Goal: Information Seeking & Learning: Learn about a topic

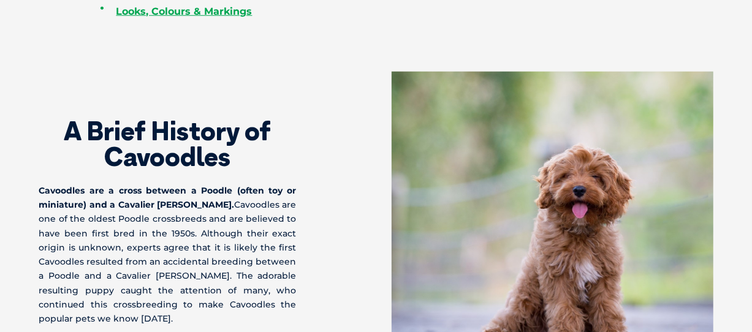
scroll to position [735, 0]
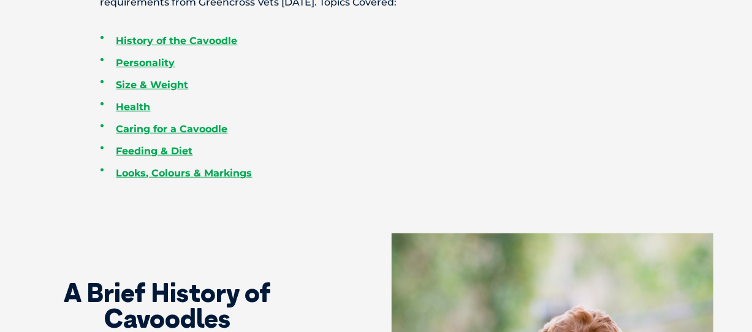
scroll to position [551, 0]
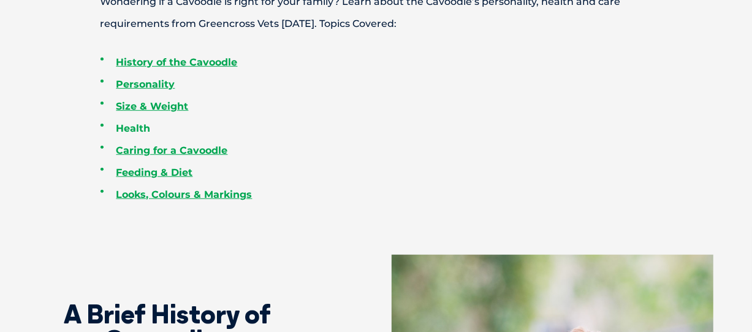
click at [132, 128] on link "Health" at bounding box center [133, 129] width 34 height 12
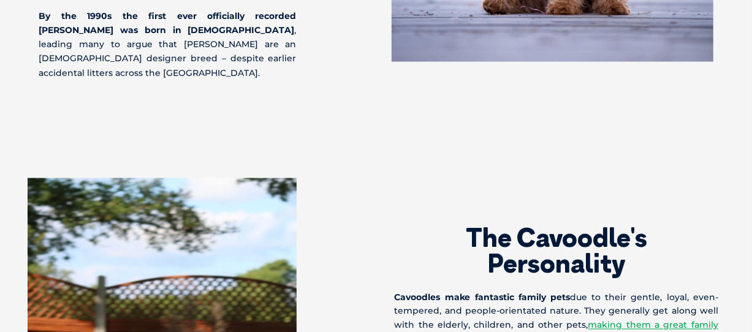
scroll to position [815, 0]
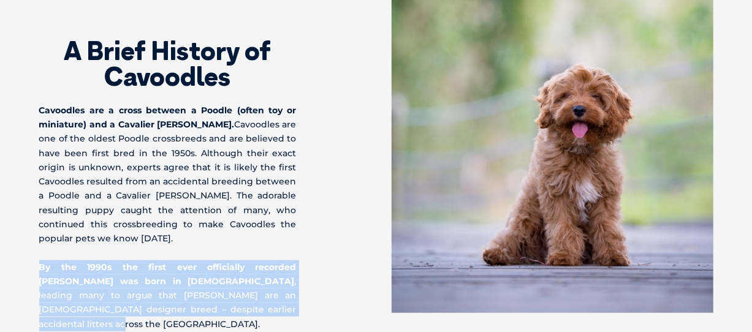
drag, startPoint x: 40, startPoint y: 267, endPoint x: 254, endPoint y: 306, distance: 217.2
click at [254, 306] on p "By the 1990s the first ever officially recorded [PERSON_NAME] was born in [DEMO…" at bounding box center [167, 295] width 257 height 71
